Goal: Transaction & Acquisition: Subscribe to service/newsletter

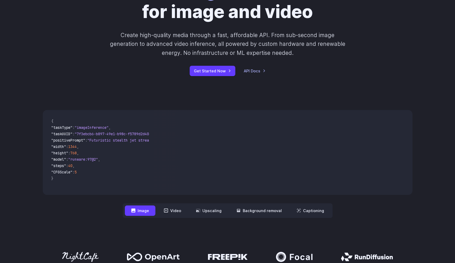
scroll to position [67, 0]
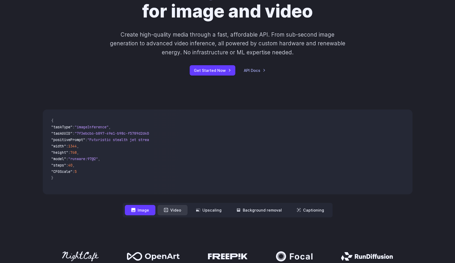
click at [177, 210] on button "Video" at bounding box center [172, 210] width 30 height 10
click at [148, 209] on button "Image" at bounding box center [140, 210] width 31 height 10
click at [167, 208] on button "Video" at bounding box center [172, 210] width 30 height 10
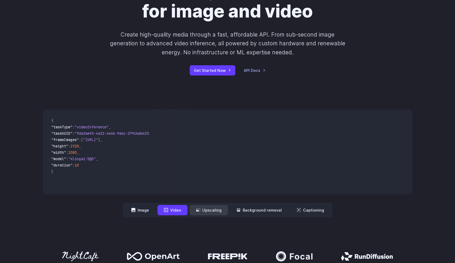
click at [201, 209] on button "Upscaling" at bounding box center [209, 210] width 38 height 10
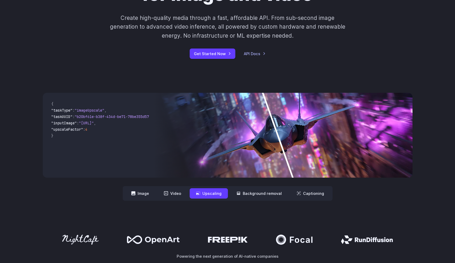
scroll to position [88, 0]
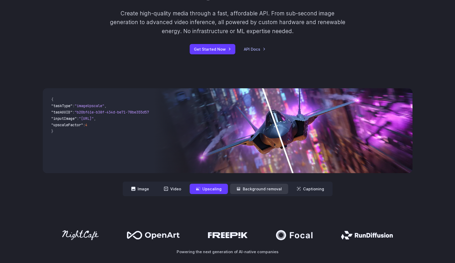
click at [259, 186] on button "Background removal" at bounding box center [259, 189] width 58 height 10
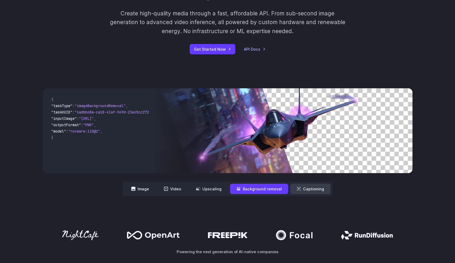
click at [302, 186] on button "Captioning" at bounding box center [310, 189] width 40 height 10
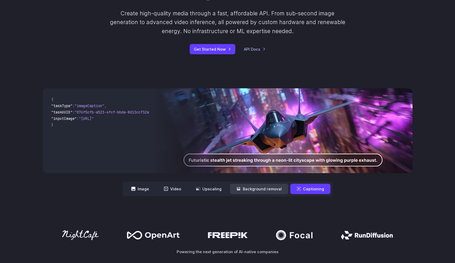
click at [266, 184] on button "Background removal" at bounding box center [259, 189] width 58 height 10
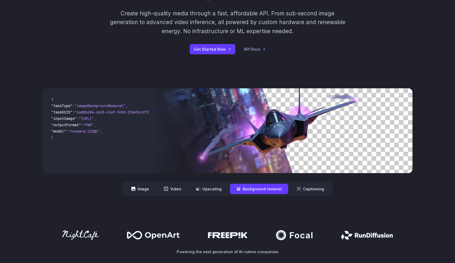
click at [196, 197] on div "**********" at bounding box center [227, 142] width 455 height 142
click at [191, 192] on nav "**********" at bounding box center [228, 189] width 210 height 15
click at [175, 189] on button "Video" at bounding box center [172, 189] width 30 height 10
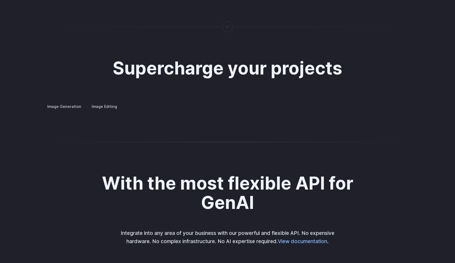
scroll to position [1010, 0]
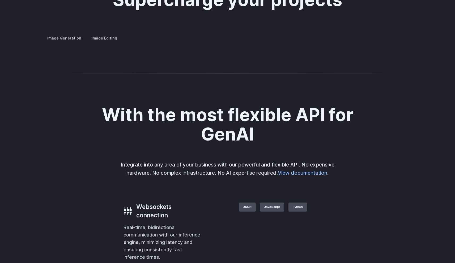
click at [0, 0] on summary "Concept design" at bounding box center [0, 0] width 0 height 0
click at [0, 0] on details "Concept design Quickly ideate and polish new concepts, from character design, t…" at bounding box center [0, 0] width 0 height 0
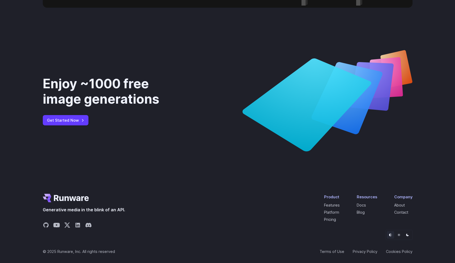
scroll to position [1962, 0]
click at [328, 254] on link "Terms of Use" at bounding box center [331, 252] width 25 height 6
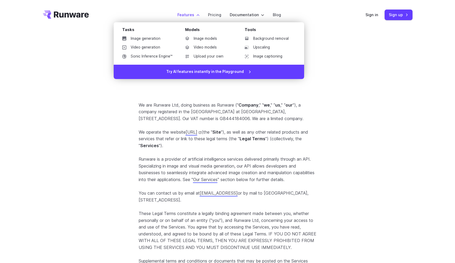
click at [199, 16] on label "Features" at bounding box center [188, 15] width 22 height 6
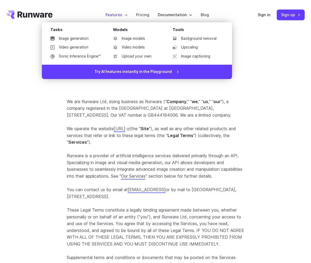
click at [112, 18] on li "Features Tasks Image generation Video generation Sonic Inference Engine™ Models…" at bounding box center [116, 14] width 31 height 15
click at [110, 42] on li "Image models" at bounding box center [136, 39] width 55 height 8
click at [84, 42] on link "Image generation" at bounding box center [75, 39] width 59 height 8
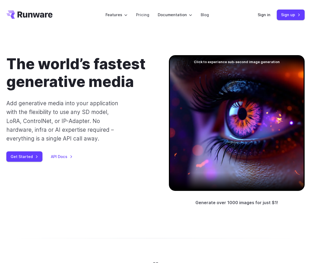
click at [243, 154] on div at bounding box center [237, 123] width 136 height 136
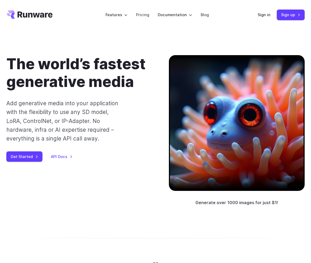
click at [243, 154] on div at bounding box center [237, 123] width 136 height 136
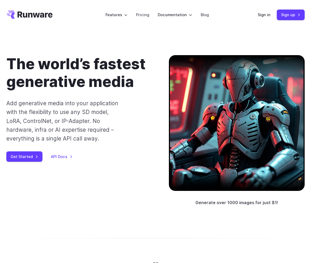
click at [243, 154] on div at bounding box center [237, 123] width 136 height 136
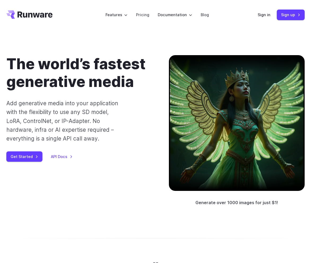
click at [243, 154] on div at bounding box center [237, 123] width 136 height 136
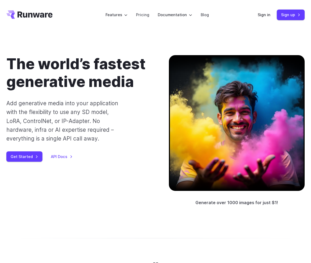
click at [278, 98] on div at bounding box center [237, 123] width 136 height 136
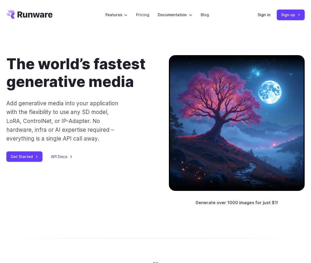
click at [215, 124] on div at bounding box center [237, 123] width 136 height 136
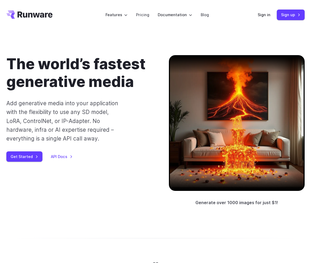
click at [215, 124] on div at bounding box center [237, 123] width 136 height 136
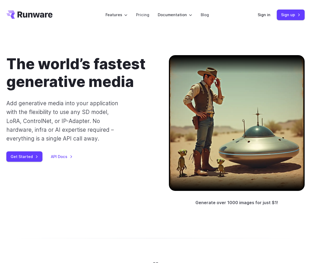
click at [215, 124] on div at bounding box center [237, 123] width 136 height 136
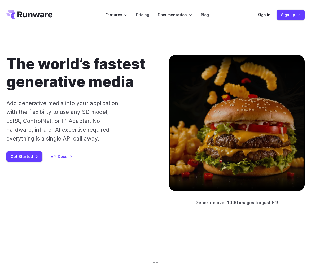
click at [215, 124] on div at bounding box center [237, 123] width 136 height 136
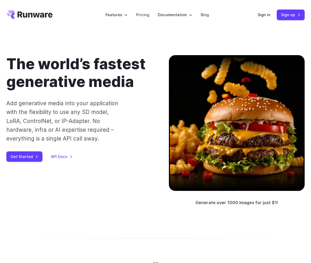
click at [211, 143] on div at bounding box center [237, 123] width 136 height 136
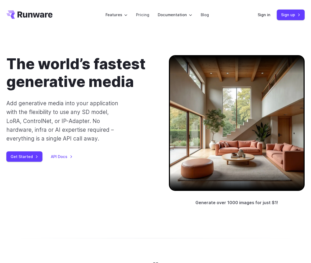
click at [211, 143] on div at bounding box center [237, 123] width 136 height 136
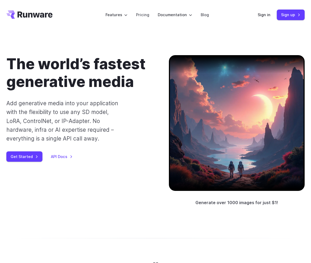
click at [211, 143] on div at bounding box center [237, 123] width 136 height 136
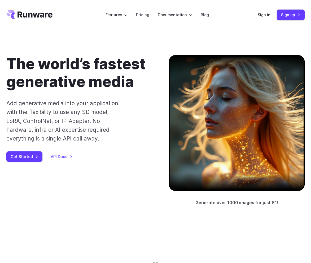
click at [211, 143] on div at bounding box center [237, 123] width 136 height 136
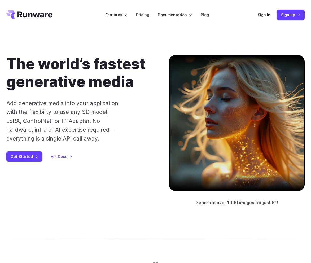
click at [211, 143] on div at bounding box center [237, 123] width 136 height 136
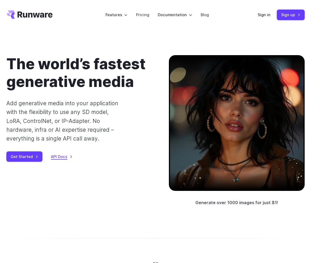
click at [62, 159] on link "API Docs" at bounding box center [62, 157] width 22 height 6
click at [16, 157] on link "Get Started" at bounding box center [24, 157] width 36 height 10
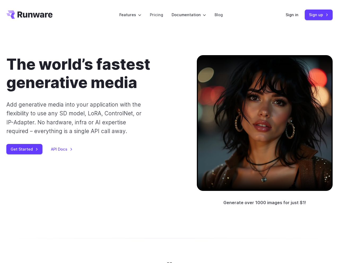
click at [285, 88] on div at bounding box center [265, 123] width 136 height 136
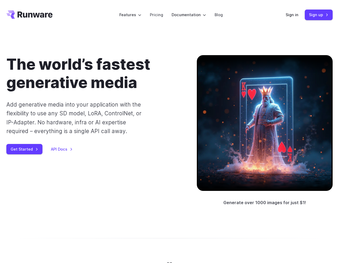
click at [235, 156] on div at bounding box center [265, 123] width 136 height 136
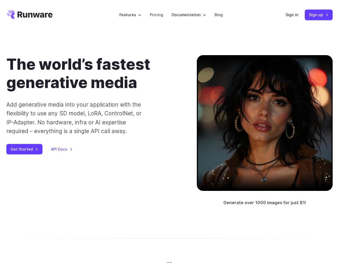
click at [235, 156] on div at bounding box center [265, 123] width 136 height 136
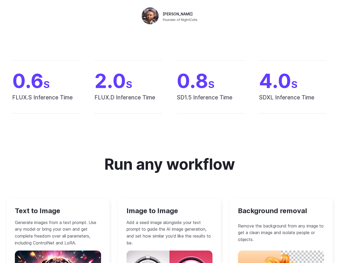
scroll to position [482, 0]
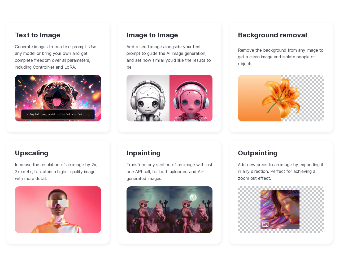
click at [259, 94] on img at bounding box center [281, 98] width 86 height 47
click at [262, 37] on h3 "Background removal" at bounding box center [281, 35] width 86 height 8
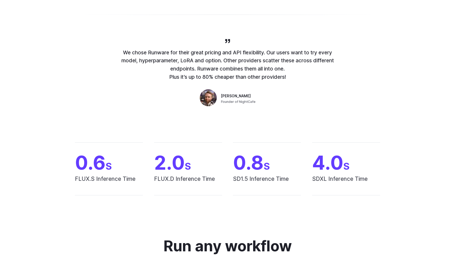
scroll to position [214, 0]
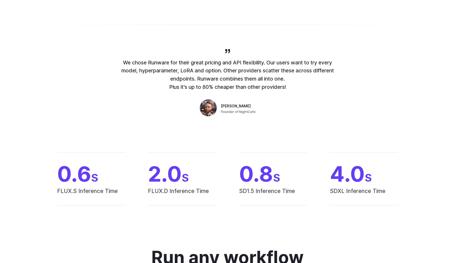
click at [334, 131] on div "We chose Runware for their great pricing and API flexibility. Our users want to…" at bounding box center [227, 83] width 455 height 105
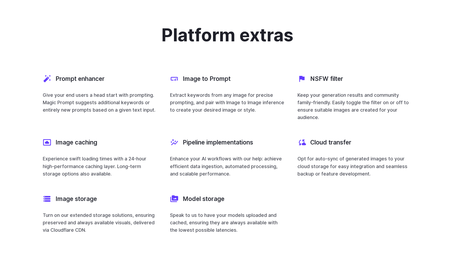
scroll to position [1795, 0]
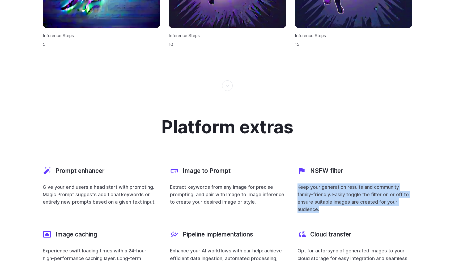
drag, startPoint x: 298, startPoint y: 181, endPoint x: 328, endPoint y: 205, distance: 38.2
click at [328, 205] on p "Keep your generation results and community family-friendly. Easily toggle the f…" at bounding box center [354, 199] width 115 height 30
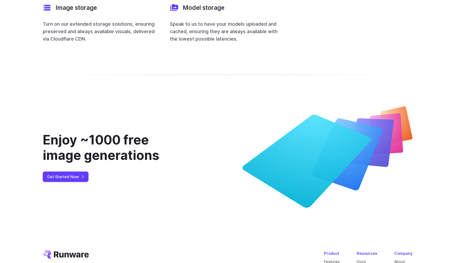
scroll to position [2129, 0]
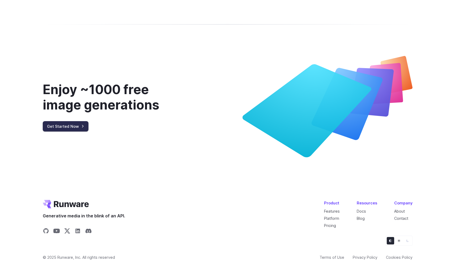
click at [59, 122] on link "Get Started Now" at bounding box center [66, 126] width 46 height 10
